Goal: Information Seeking & Learning: Learn about a topic

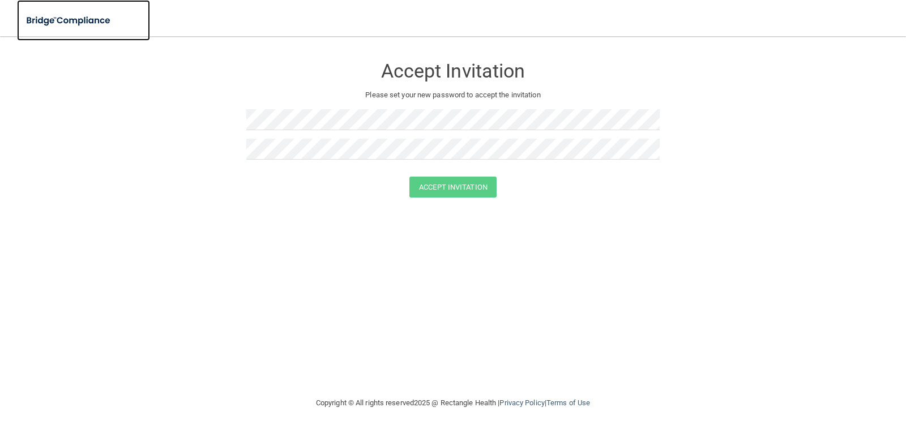
click at [87, 21] on img at bounding box center [69, 20] width 104 height 23
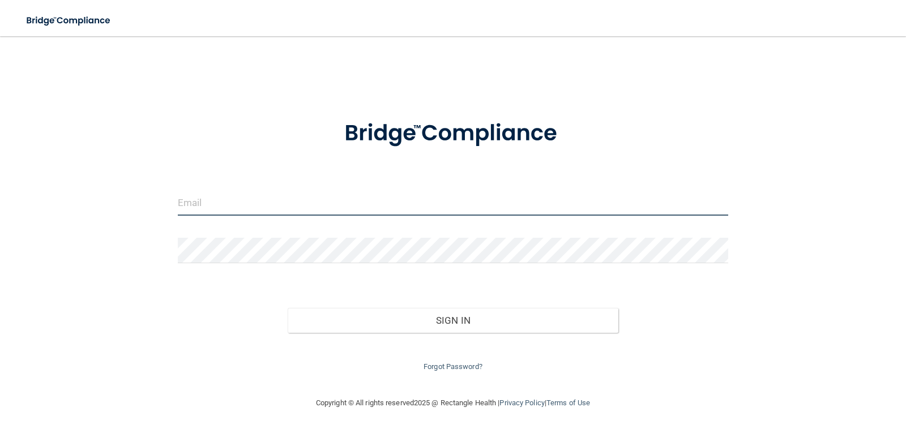
click at [387, 197] on input "email" at bounding box center [453, 202] width 551 height 25
type input "[EMAIL_ADDRESS][DOMAIN_NAME]"
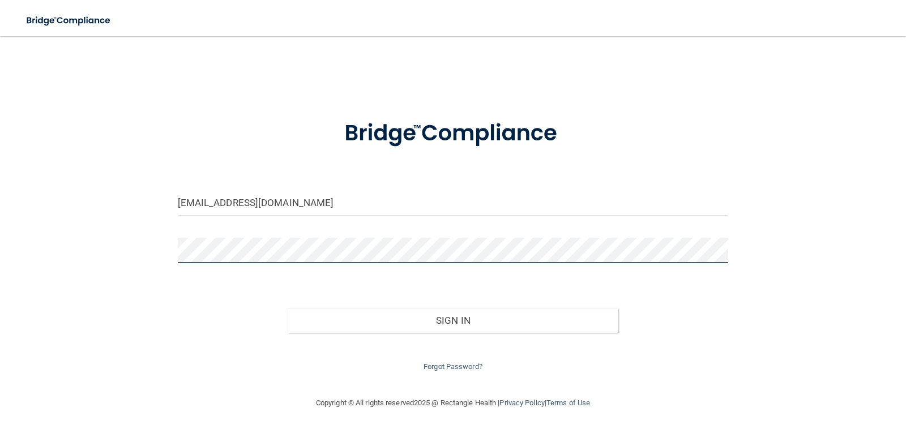
click at [288, 308] on button "Sign In" at bounding box center [453, 320] width 331 height 25
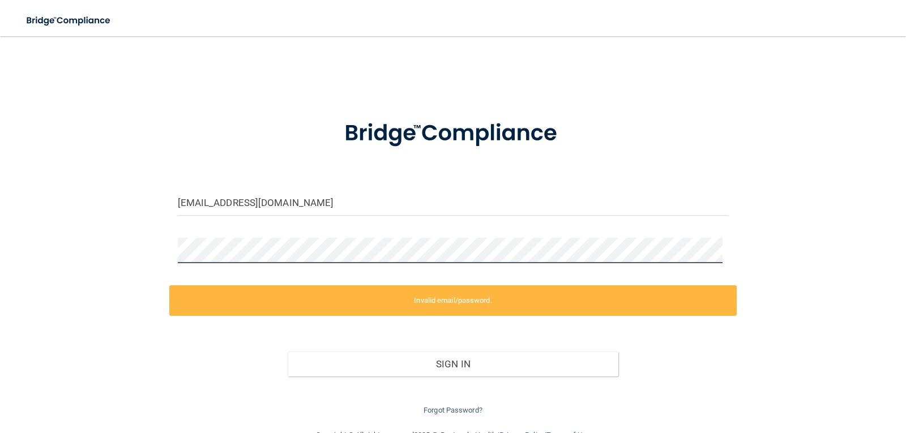
click at [153, 254] on div "[EMAIL_ADDRESS][DOMAIN_NAME] Invalid email/password. You don't have permission …" at bounding box center [453, 233] width 860 height 370
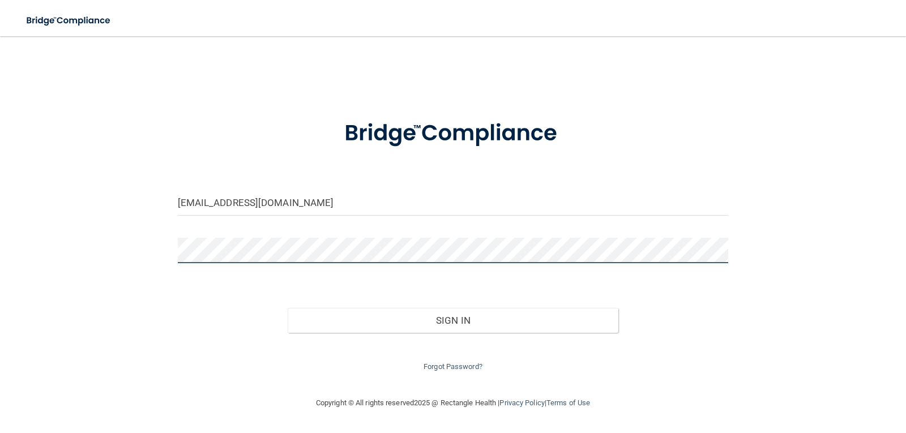
click at [288, 308] on button "Sign In" at bounding box center [453, 320] width 331 height 25
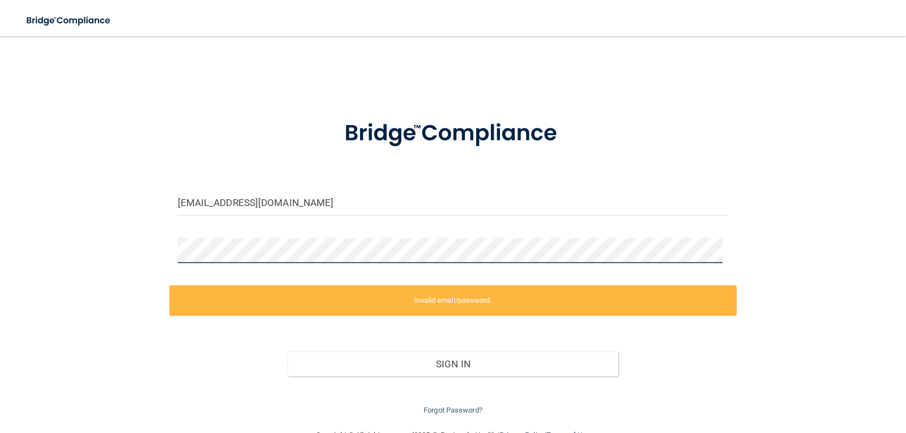
click at [139, 254] on div "[EMAIL_ADDRESS][DOMAIN_NAME] Invalid email/password. You don't have permission …" at bounding box center [453, 233] width 860 height 370
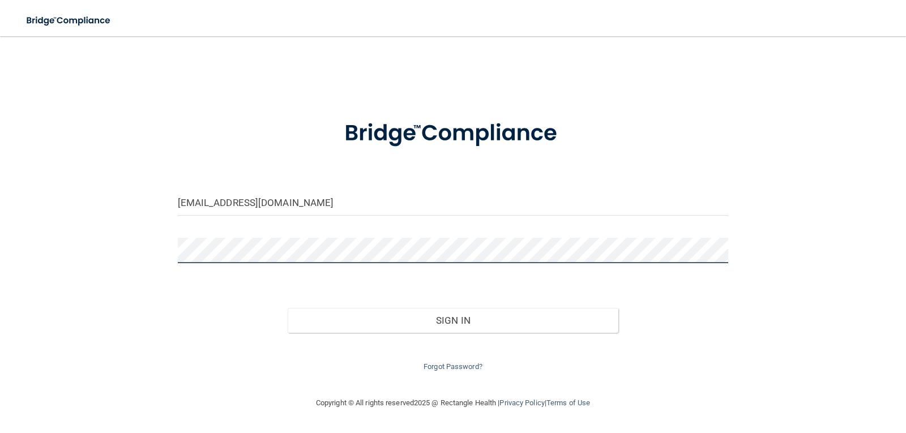
click at [288, 308] on button "Sign In" at bounding box center [453, 320] width 331 height 25
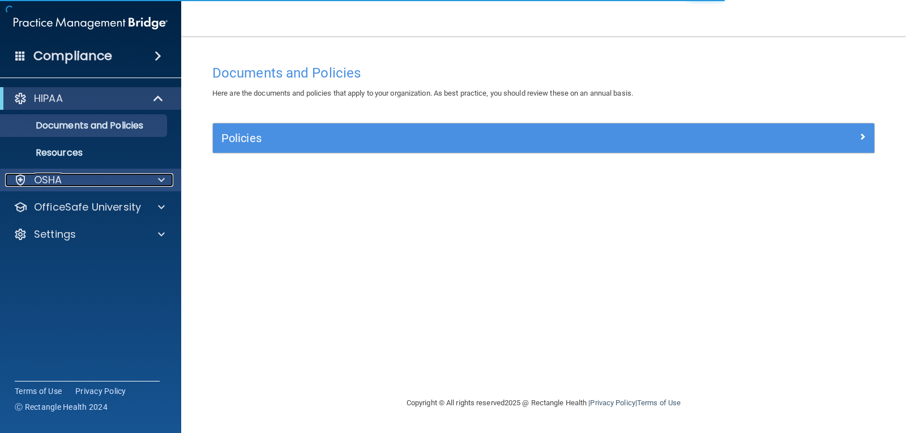
click at [143, 180] on div "OSHA" at bounding box center [75, 180] width 140 height 14
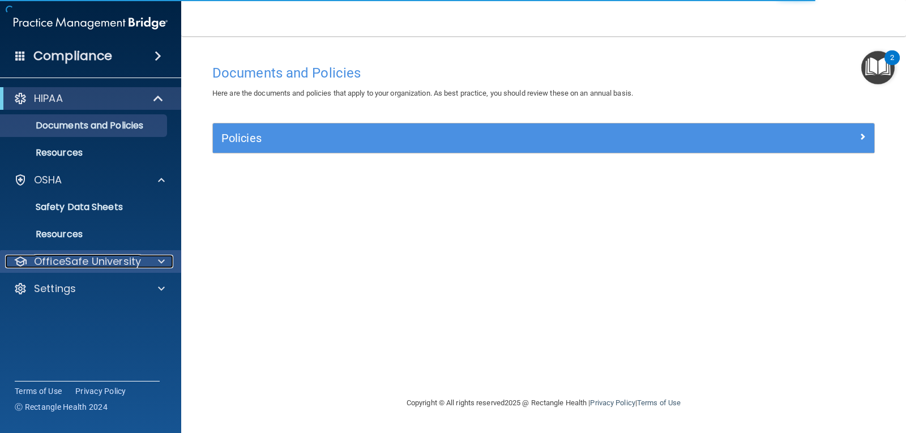
click at [155, 261] on div at bounding box center [159, 262] width 28 height 14
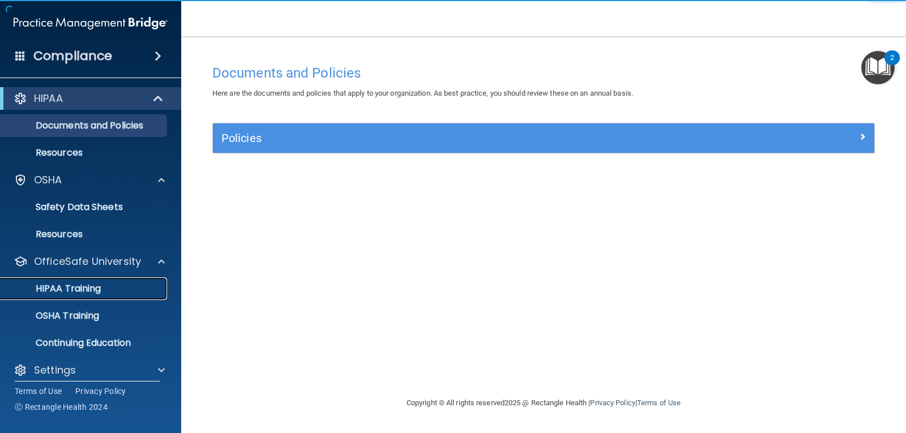
click at [108, 285] on div "HIPAA Training" at bounding box center [84, 288] width 155 height 11
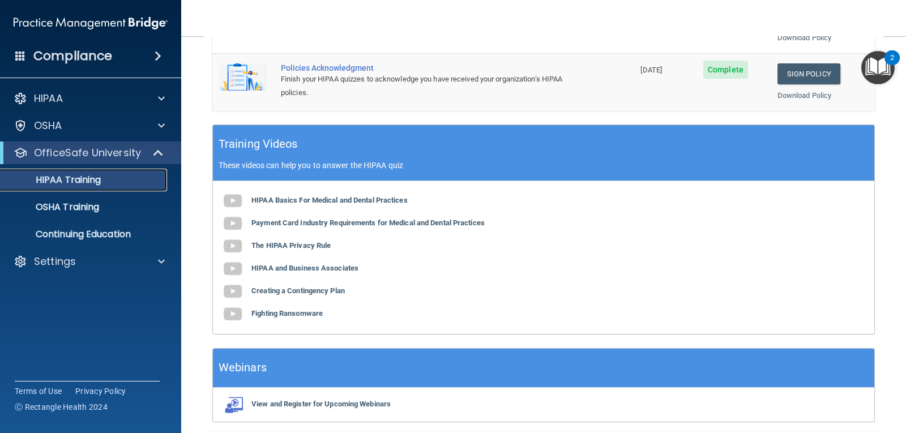
scroll to position [396, 0]
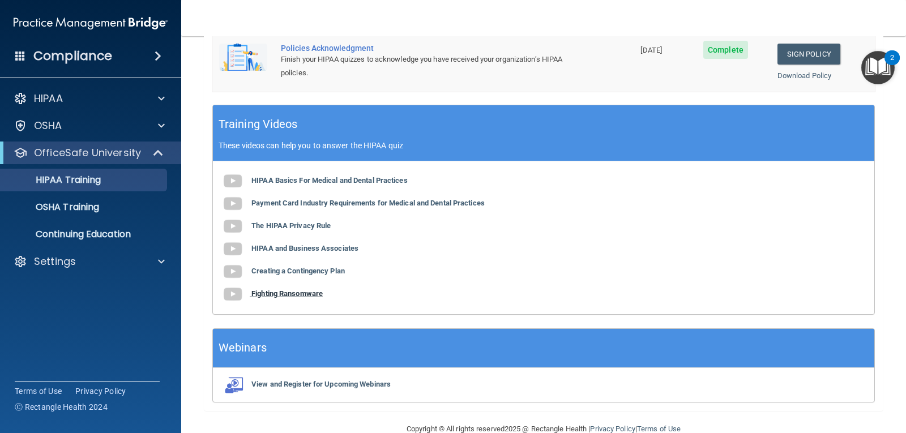
click at [237, 293] on img at bounding box center [232, 294] width 23 height 23
click at [286, 268] on b "Creating a Contingency Plan" at bounding box center [297, 271] width 93 height 8
click at [235, 247] on img at bounding box center [232, 249] width 23 height 23
click at [234, 226] on img at bounding box center [232, 226] width 23 height 23
click at [231, 206] on img at bounding box center [232, 203] width 23 height 23
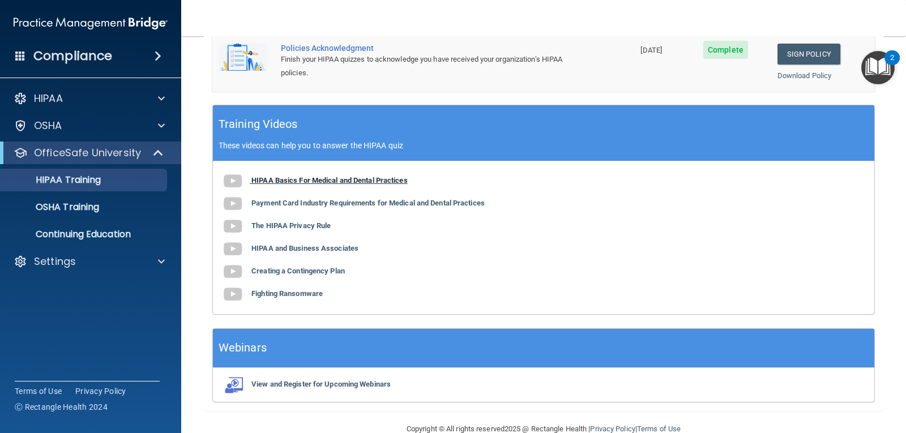
click at [233, 186] on img at bounding box center [232, 181] width 23 height 23
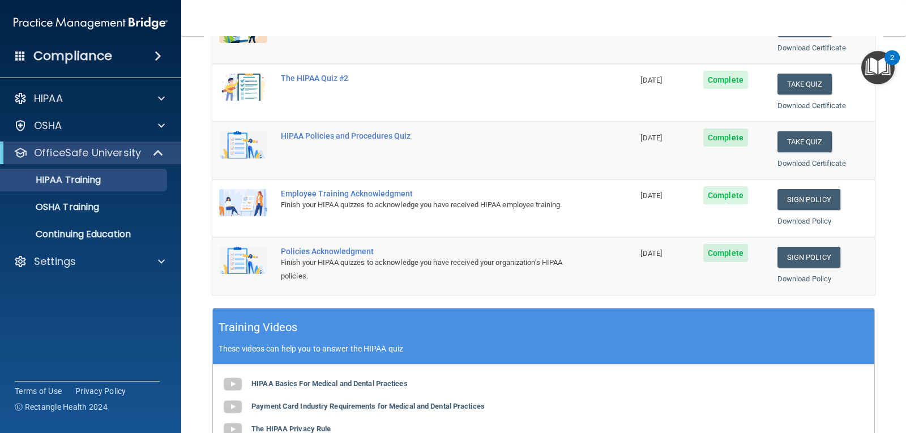
scroll to position [0, 0]
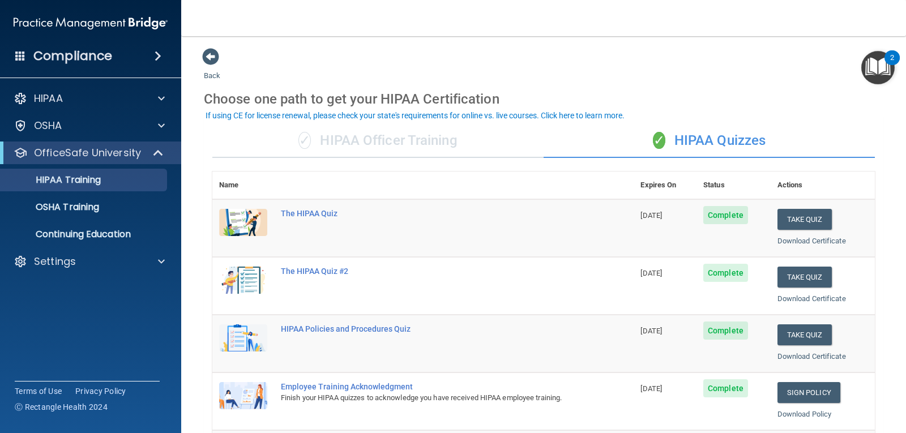
click at [880, 62] on img "Open Resource Center, 2 new notifications" at bounding box center [877, 67] width 33 height 33
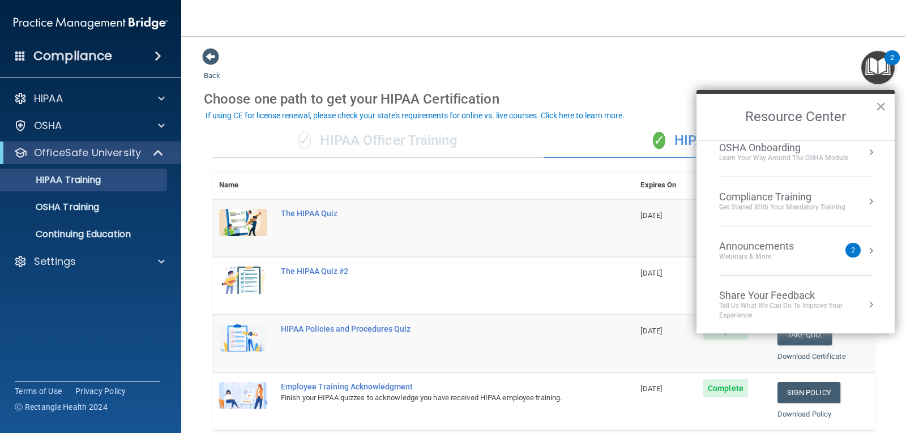
scroll to position [63, 0]
click at [813, 255] on div "Webinars & More" at bounding box center [767, 256] width 97 height 10
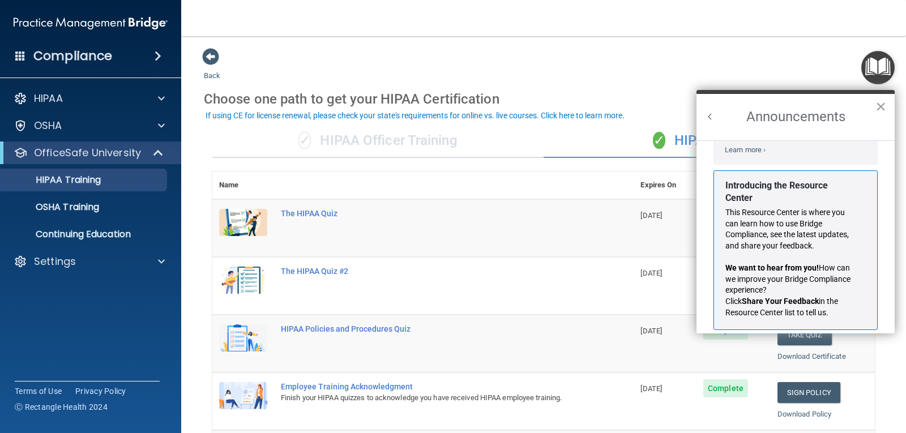
scroll to position [209, 0]
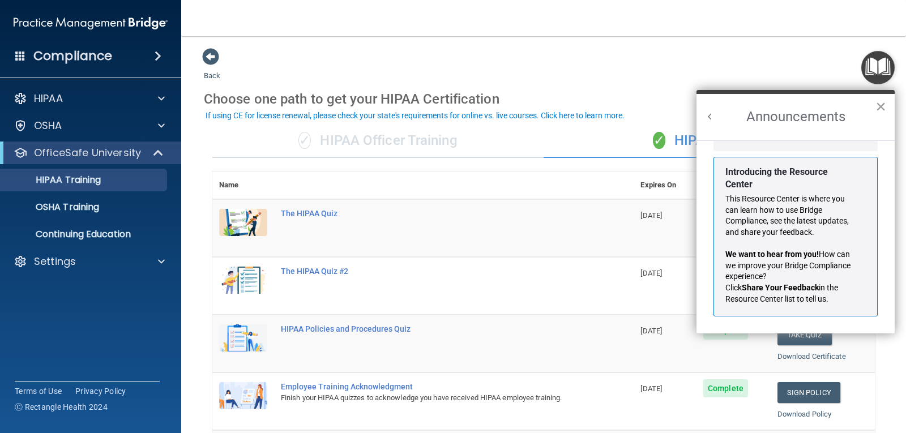
click at [881, 106] on button "×" at bounding box center [880, 106] width 11 height 18
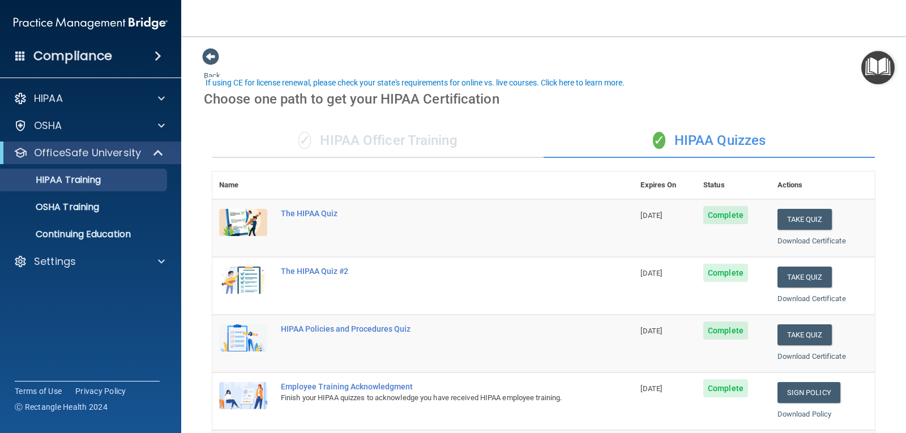
scroll to position [113, 0]
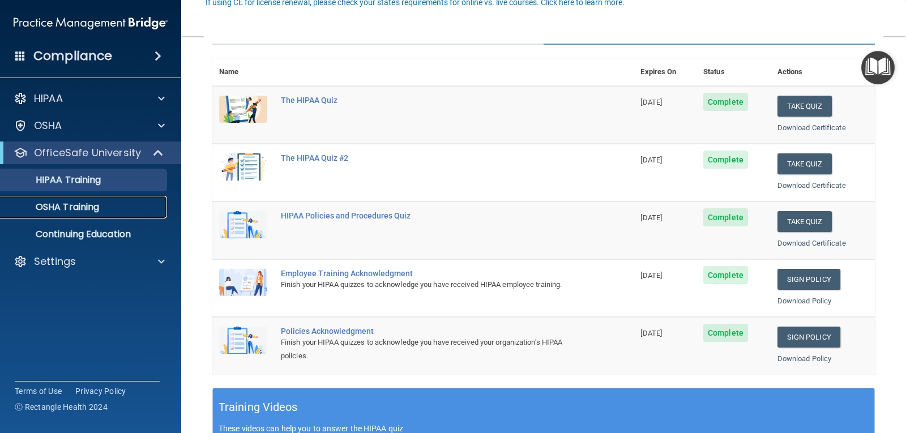
click at [93, 205] on p "OSHA Training" at bounding box center [53, 207] width 92 height 11
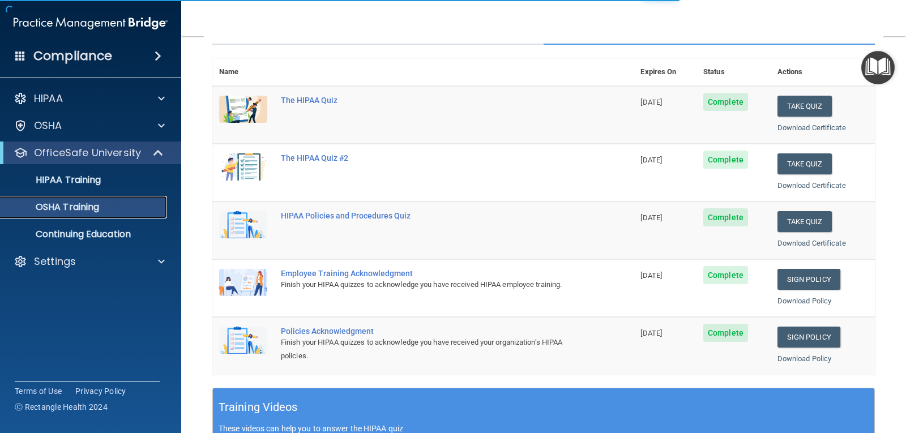
scroll to position [83, 0]
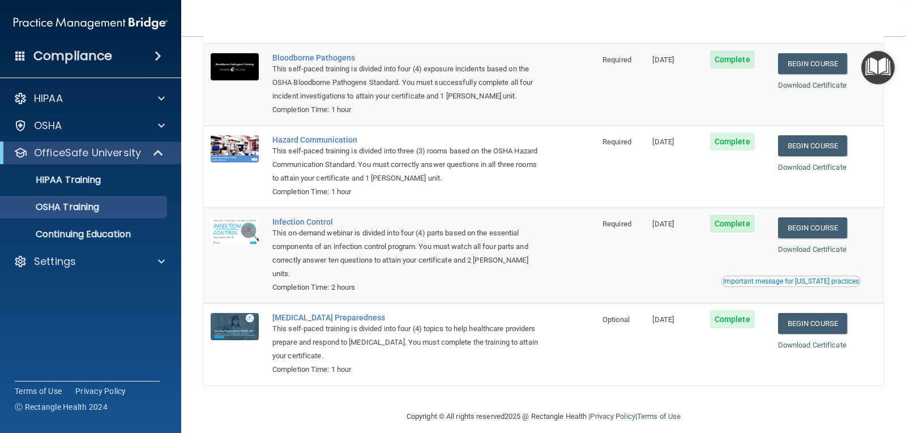
click at [796, 284] on div "Important message for [US_STATE] practices" at bounding box center [791, 281] width 136 height 7
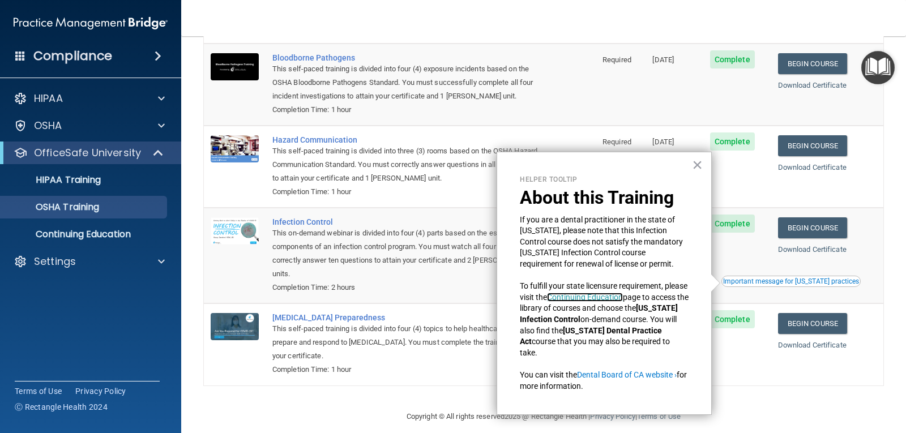
click at [600, 295] on link "Continuing Education" at bounding box center [585, 297] width 76 height 9
click at [697, 166] on button "×" at bounding box center [697, 165] width 11 height 18
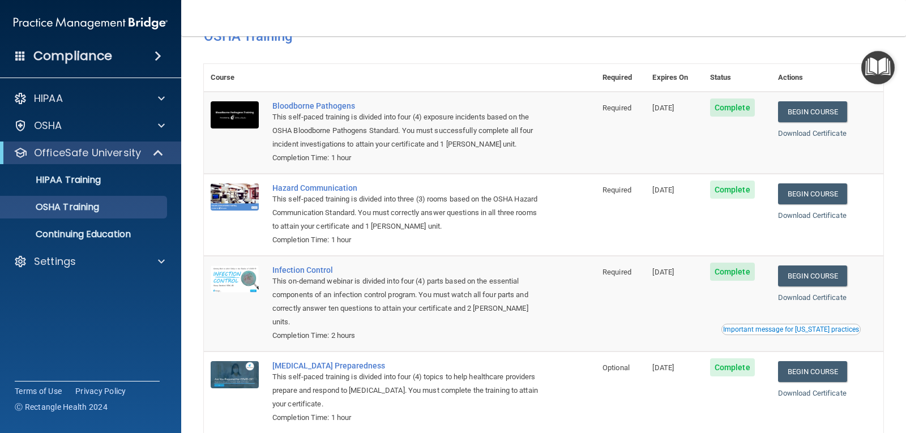
scroll to position [0, 0]
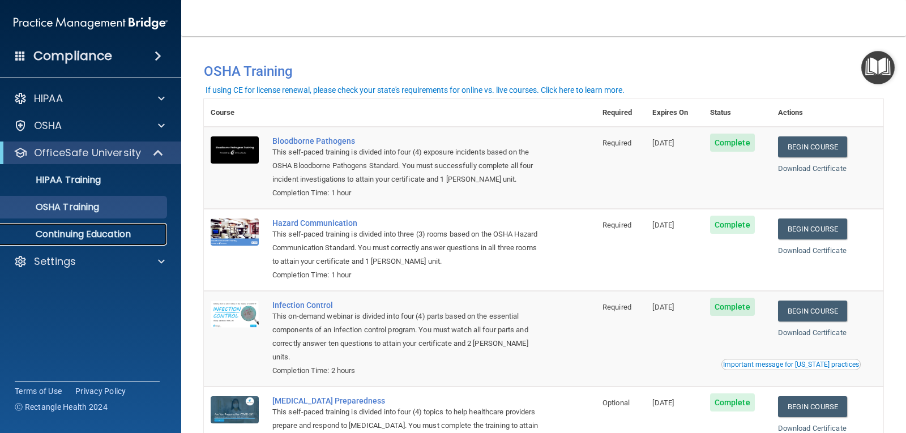
click at [84, 232] on p "Continuing Education" at bounding box center [84, 234] width 155 height 11
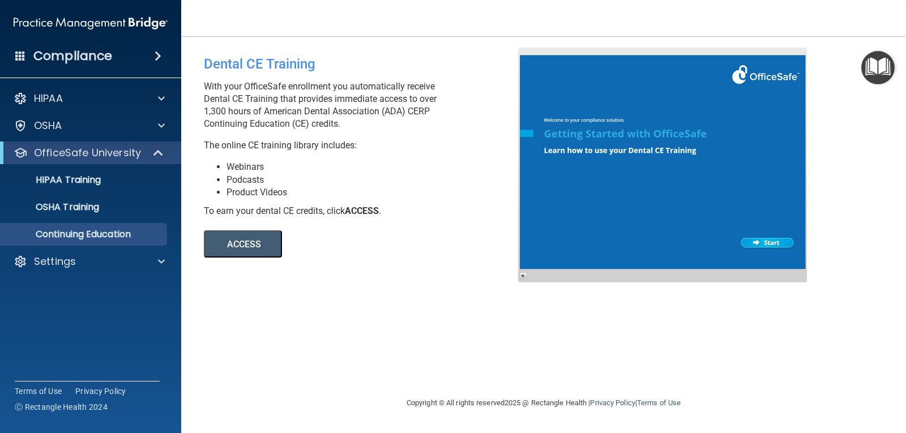
click at [254, 256] on button "ACCESS" at bounding box center [243, 243] width 78 height 27
click at [59, 178] on p "HIPAA Training" at bounding box center [53, 179] width 93 height 11
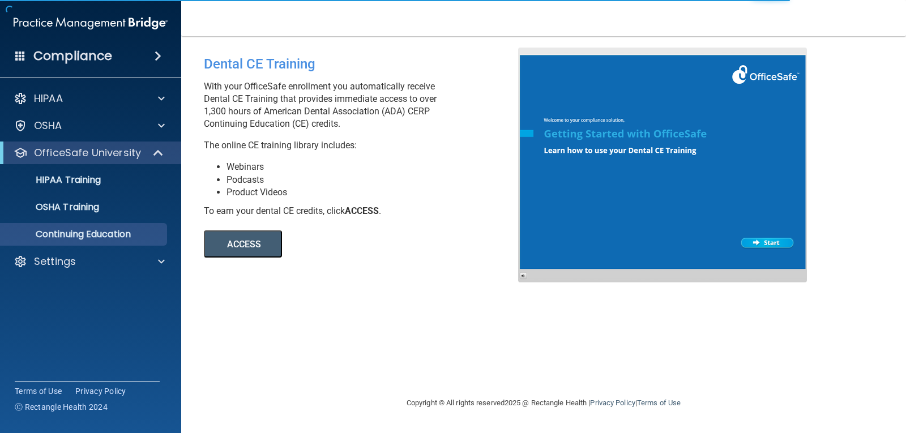
click at [254, 242] on button "ACCESS" at bounding box center [243, 243] width 78 height 27
